Goal: Check status: Check status

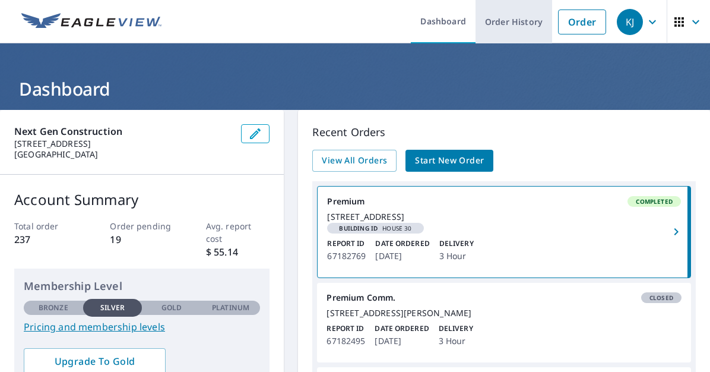
click at [504, 20] on link "Order History" at bounding box center [513, 21] width 77 height 43
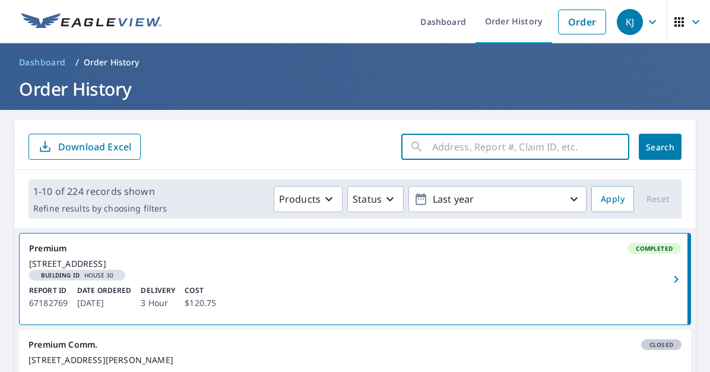
click at [446, 144] on input "text" at bounding box center [530, 146] width 197 height 33
type input "[PERSON_NAME] COURT ABILENE"
click button "Search" at bounding box center [660, 147] width 43 height 26
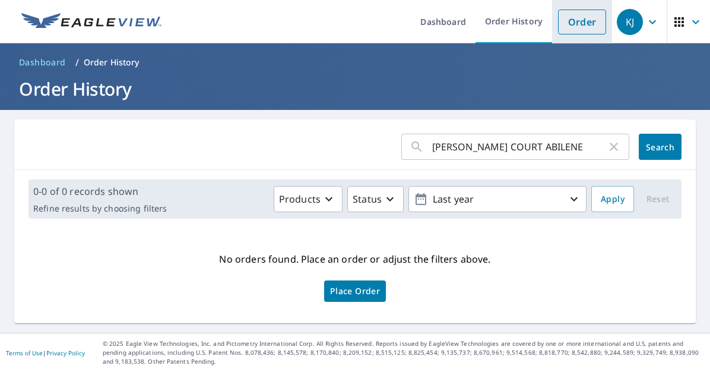
click at [576, 23] on link "Order" at bounding box center [582, 21] width 48 height 25
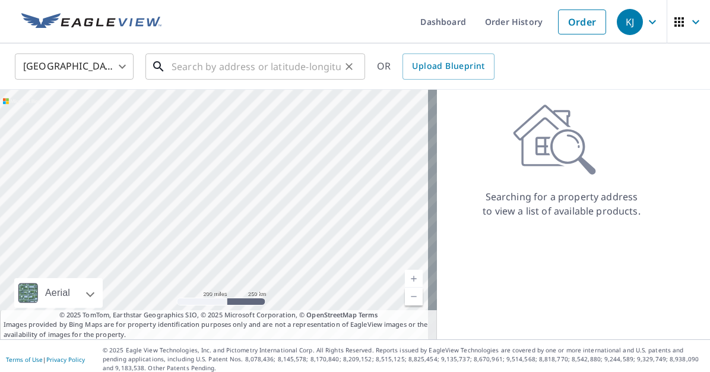
click at [180, 66] on input "text" at bounding box center [256, 66] width 169 height 33
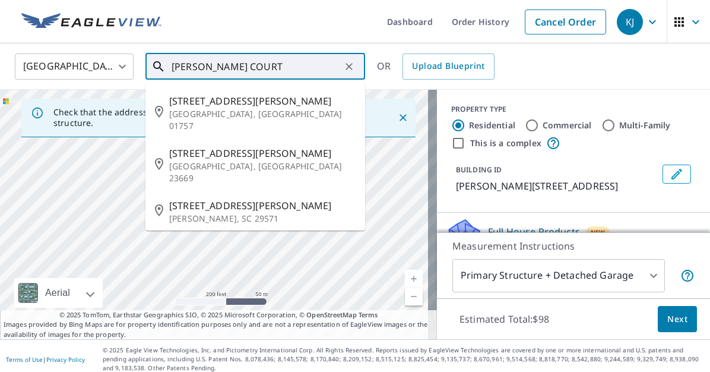
click at [290, 66] on input "[PERSON_NAME] COURT" at bounding box center [256, 66] width 169 height 33
type input "W"
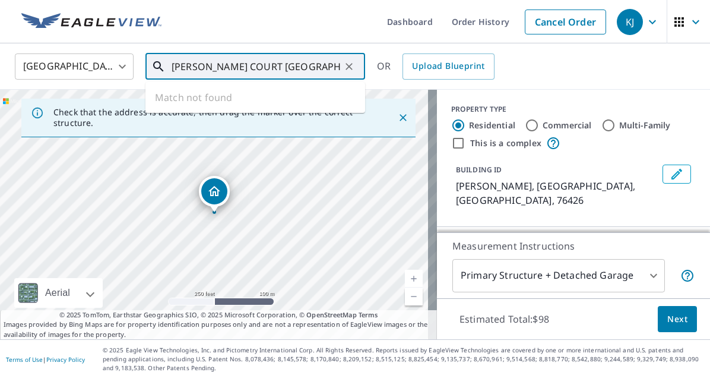
drag, startPoint x: 311, startPoint y: 64, endPoint x: 170, endPoint y: 64, distance: 141.3
click at [168, 64] on div "[PERSON_NAME] COURT ABILENE, [GEOGRAPHIC_DATA] ​" at bounding box center [255, 66] width 220 height 26
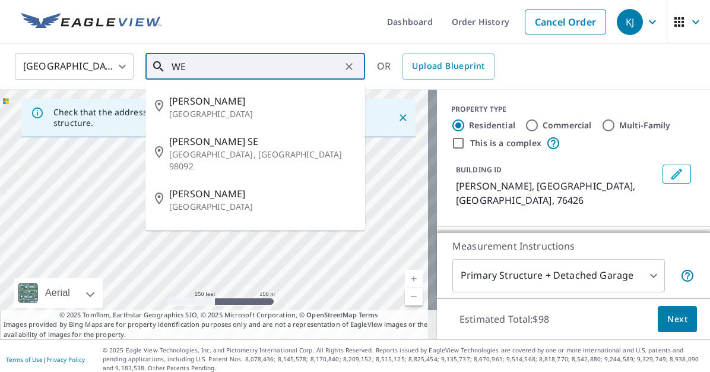
type input "W"
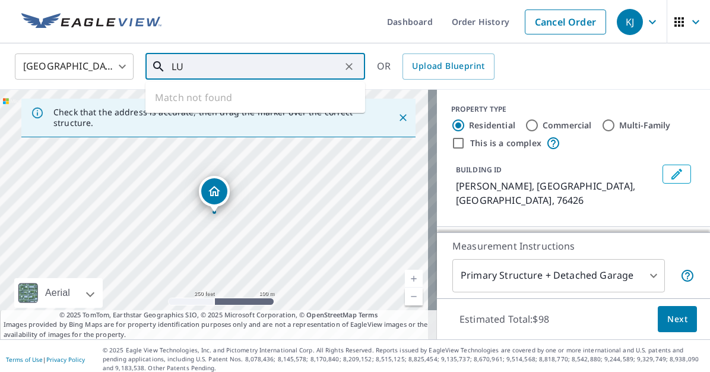
type input "L"
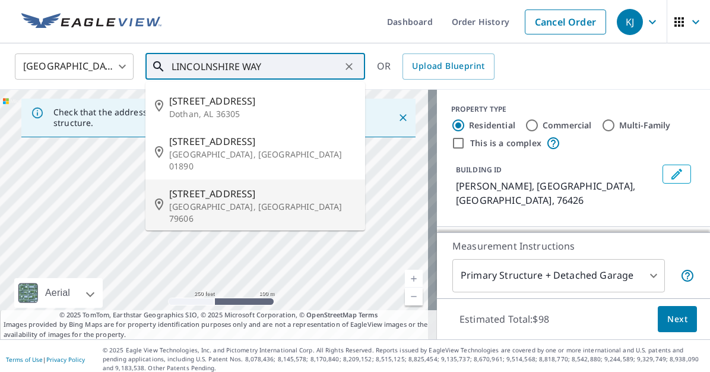
click at [230, 186] on span "[STREET_ADDRESS]" at bounding box center [262, 193] width 186 height 14
type input "[STREET_ADDRESS]"
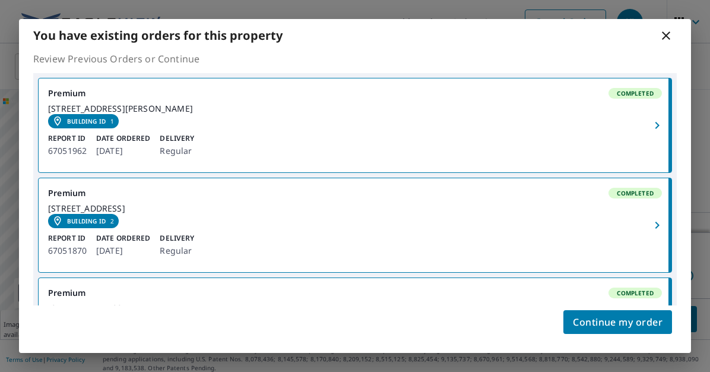
click at [204, 126] on div "[STREET_ADDRESS][PERSON_NAME]" at bounding box center [355, 115] width 614 height 25
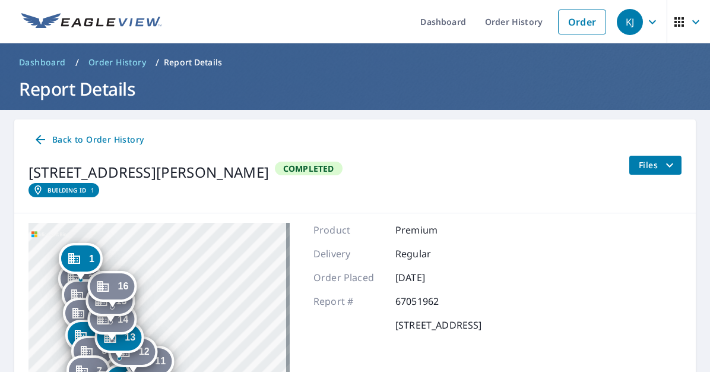
drag, startPoint x: 247, startPoint y: 334, endPoint x: 179, endPoint y: 240, distance: 116.5
click at [179, 240] on div "2 [GEOGRAPHIC_DATA][PERSON_NAME] 3 [STREET_ADDRESS][PERSON_NAME] 4 [STREET_ADDR…" at bounding box center [158, 371] width 261 height 297
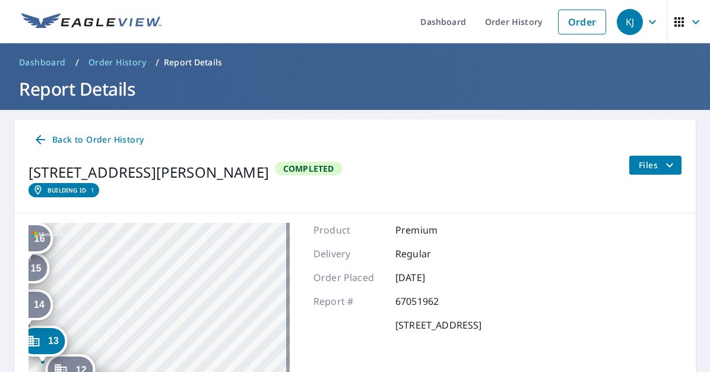
drag, startPoint x: 205, startPoint y: 309, endPoint x: 272, endPoint y: 253, distance: 87.3
click at [261, 257] on div "2 [GEOGRAPHIC_DATA][PERSON_NAME] 3 [STREET_ADDRESS][PERSON_NAME] 4 [STREET_ADDR…" at bounding box center [158, 371] width 261 height 297
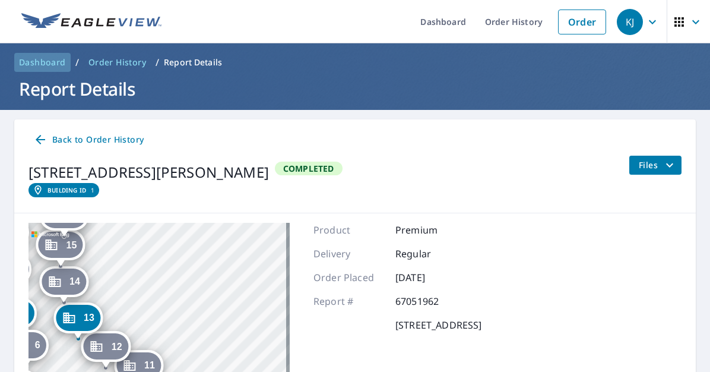
click at [46, 62] on span "Dashboard" at bounding box center [42, 62] width 47 height 12
